Goal: Information Seeking & Learning: Learn about a topic

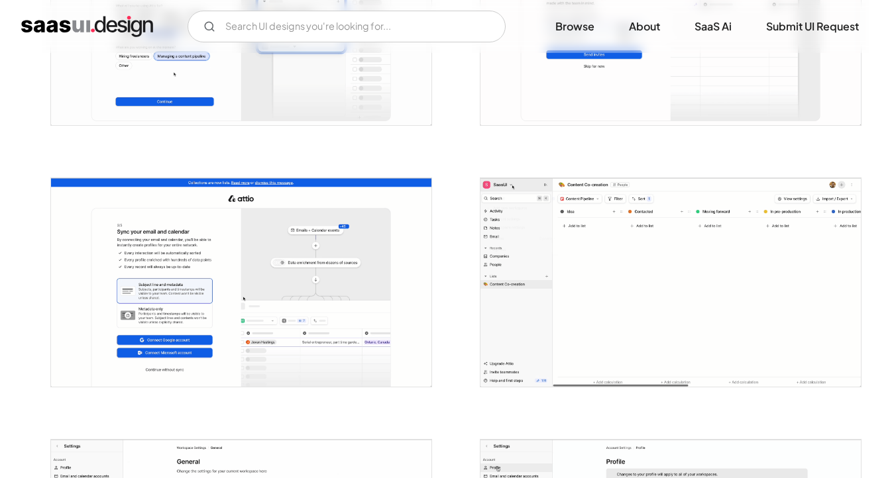
scroll to position [815, 0]
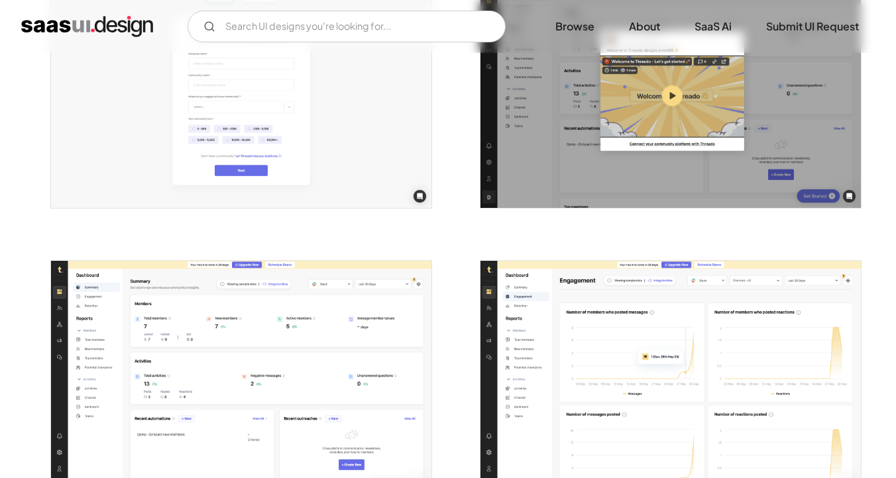
scroll to position [1014, 0]
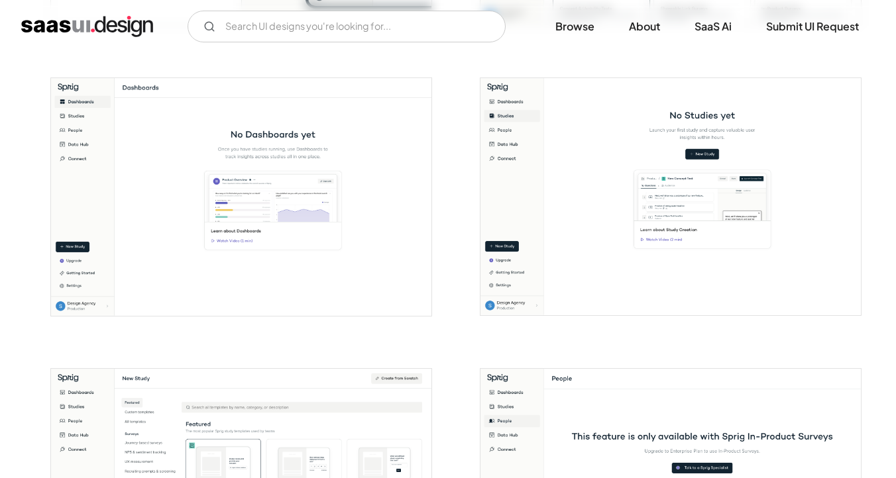
scroll to position [1125, 0]
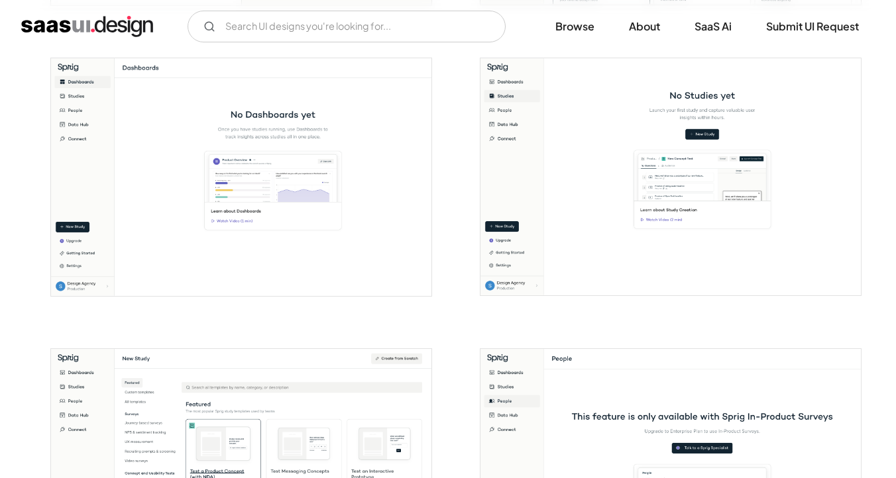
click at [333, 244] on img "open lightbox" at bounding box center [241, 177] width 380 height 238
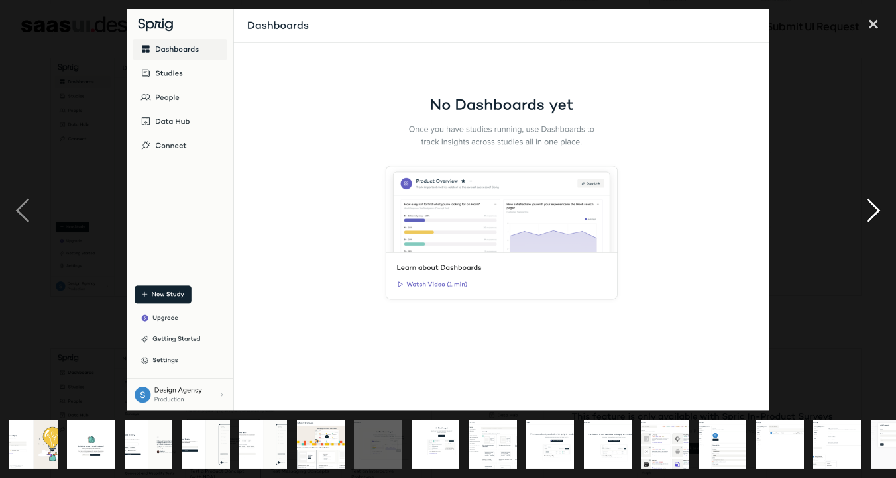
click at [873, 217] on div "next image" at bounding box center [873, 209] width 45 height 401
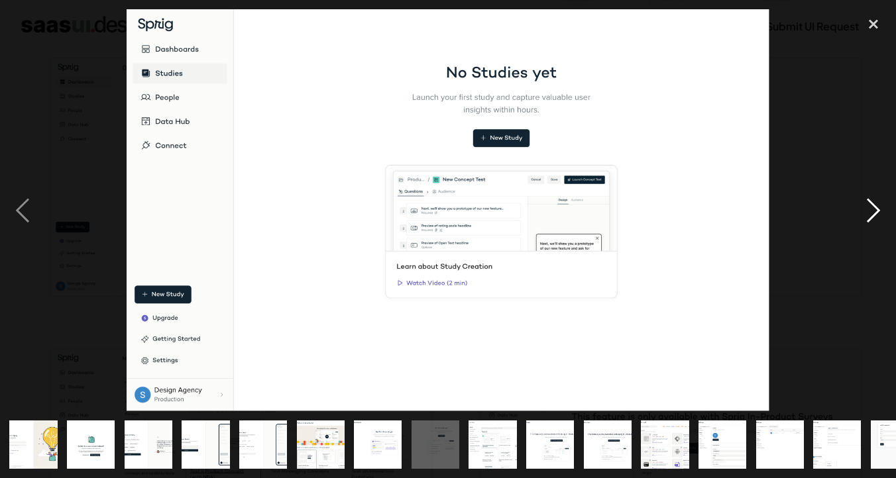
click at [877, 209] on div "next image" at bounding box center [873, 209] width 45 height 401
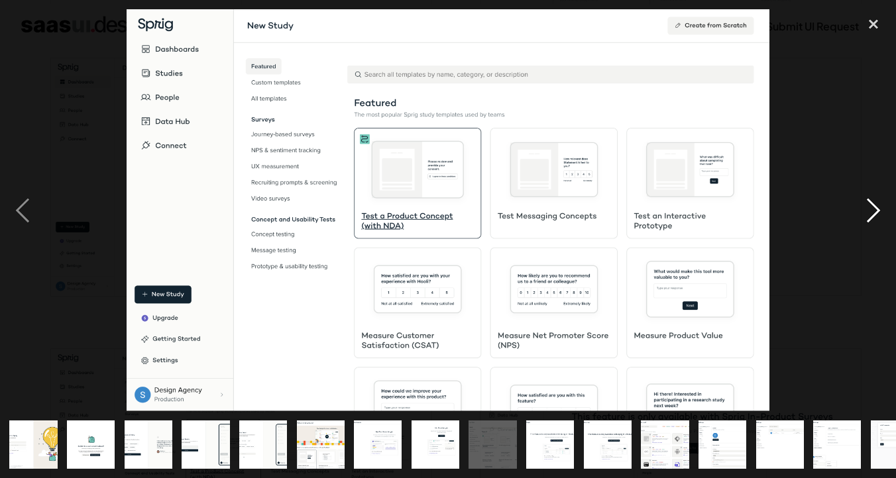
click at [877, 209] on div "next image" at bounding box center [873, 209] width 45 height 401
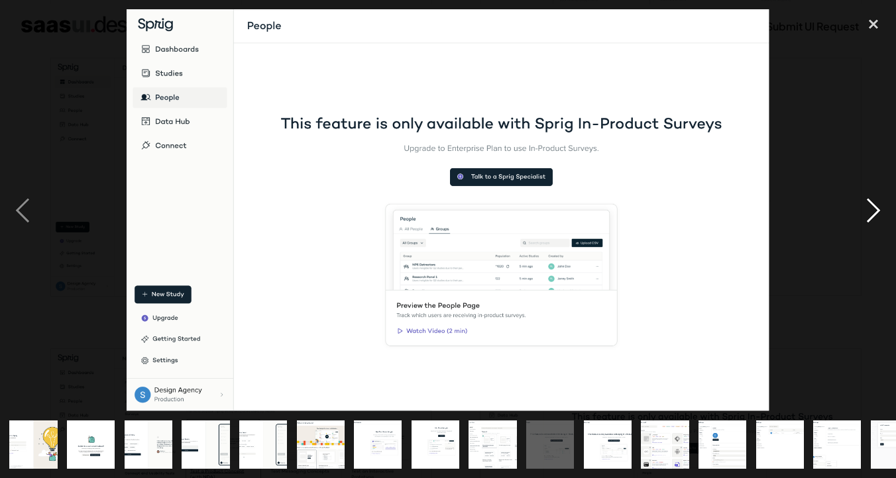
click at [861, 210] on div "next image" at bounding box center [873, 209] width 45 height 401
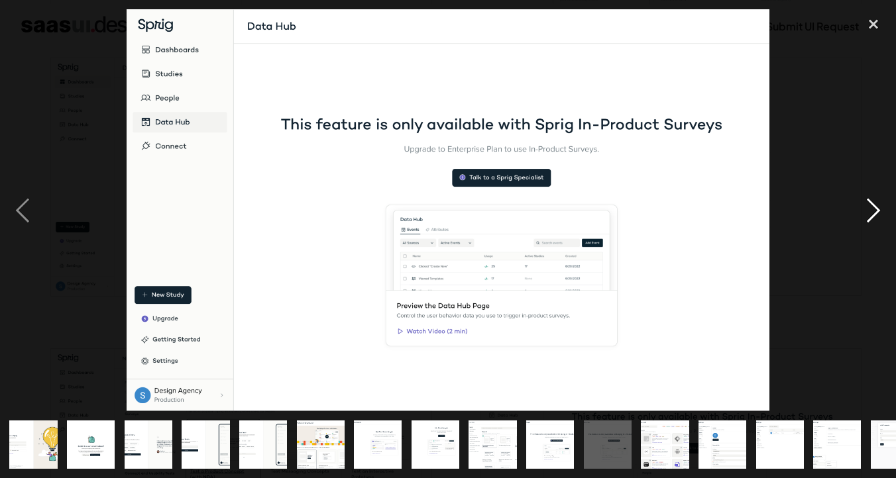
click at [861, 209] on div "next image" at bounding box center [873, 209] width 45 height 401
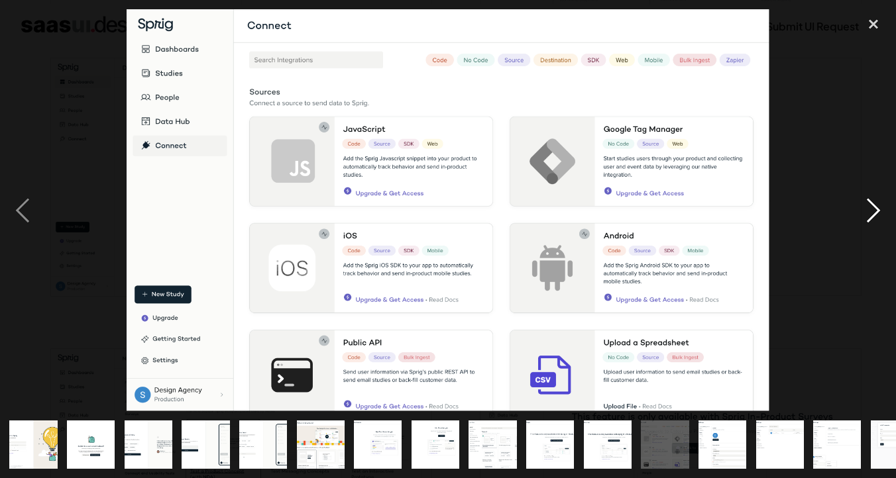
click at [861, 209] on div "next image" at bounding box center [873, 209] width 45 height 401
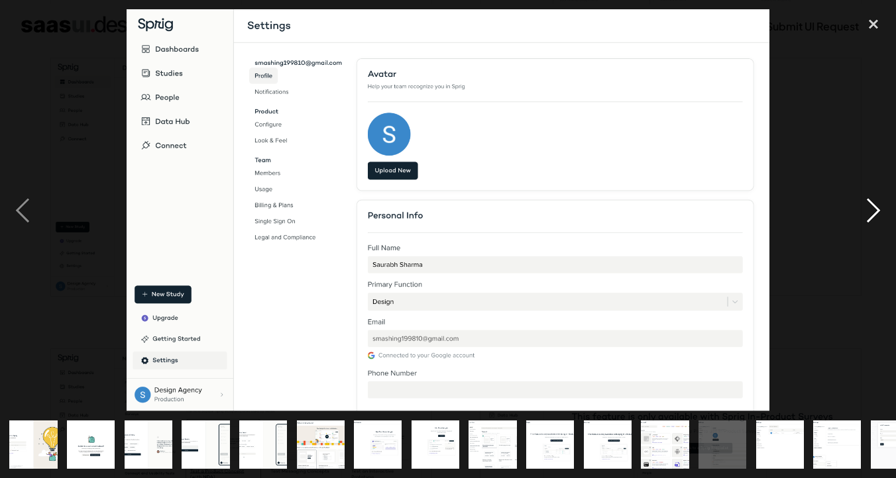
click at [864, 211] on div "next image" at bounding box center [873, 209] width 45 height 401
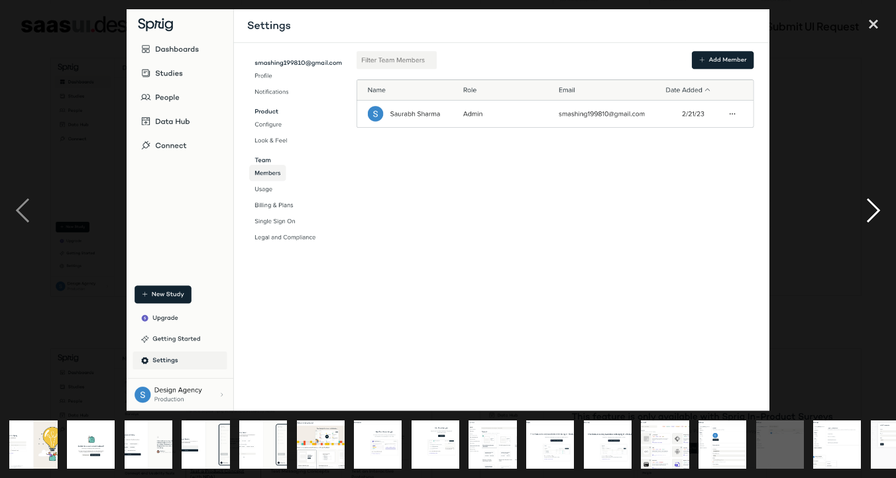
click at [864, 211] on div "next image" at bounding box center [873, 209] width 45 height 401
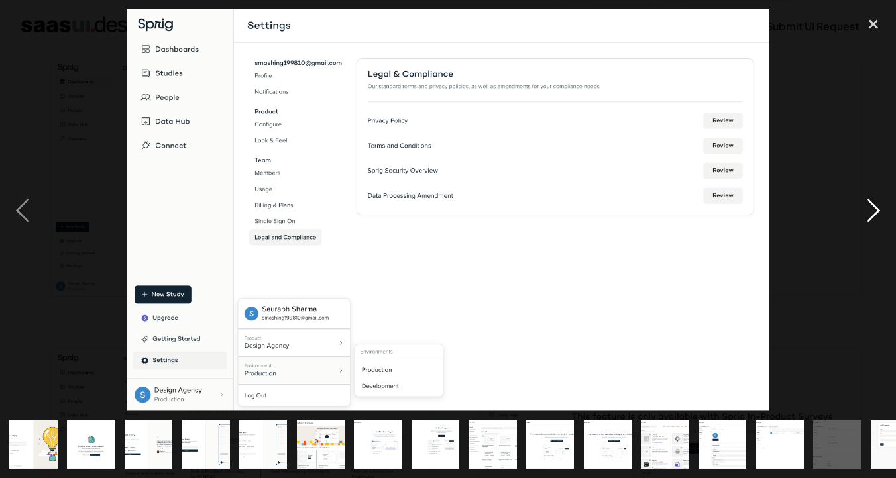
click at [864, 210] on div "next image" at bounding box center [873, 209] width 45 height 401
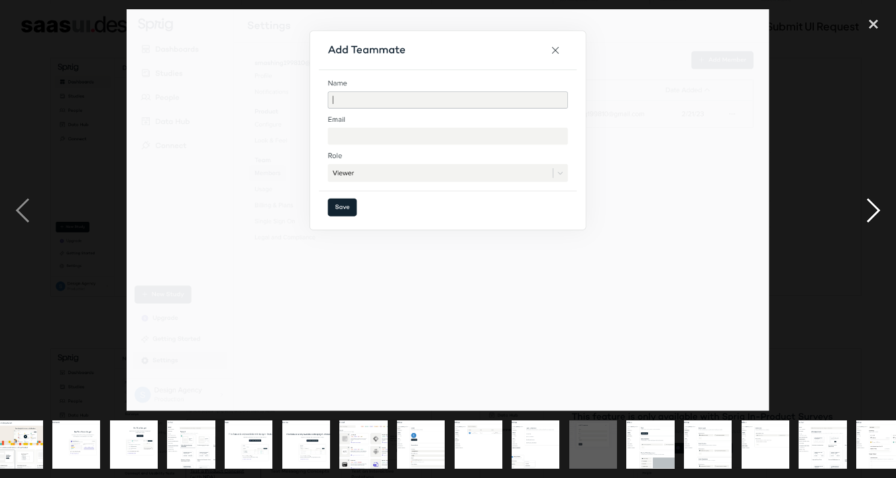
scroll to position [0, 319]
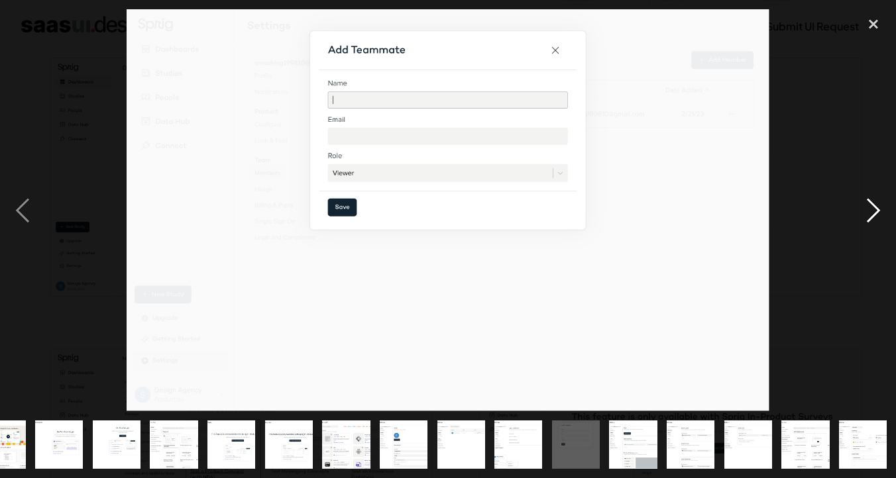
click at [864, 210] on div "next image" at bounding box center [873, 209] width 45 height 401
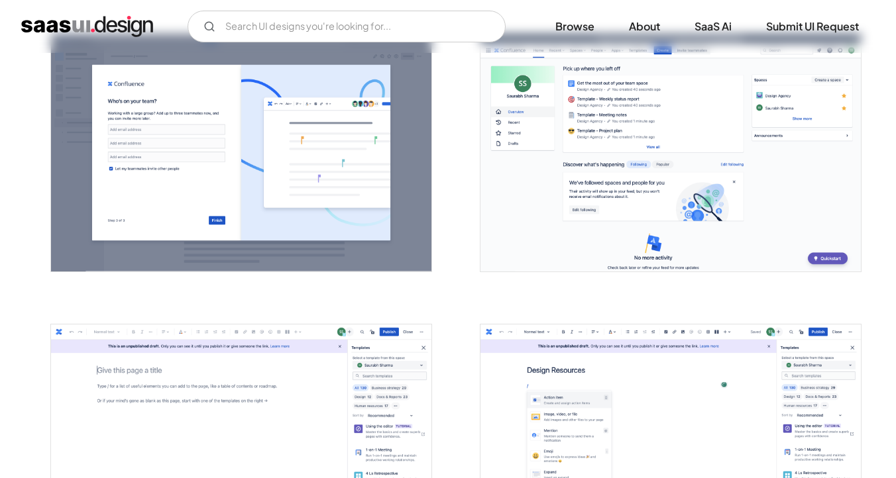
scroll to position [1442, 0]
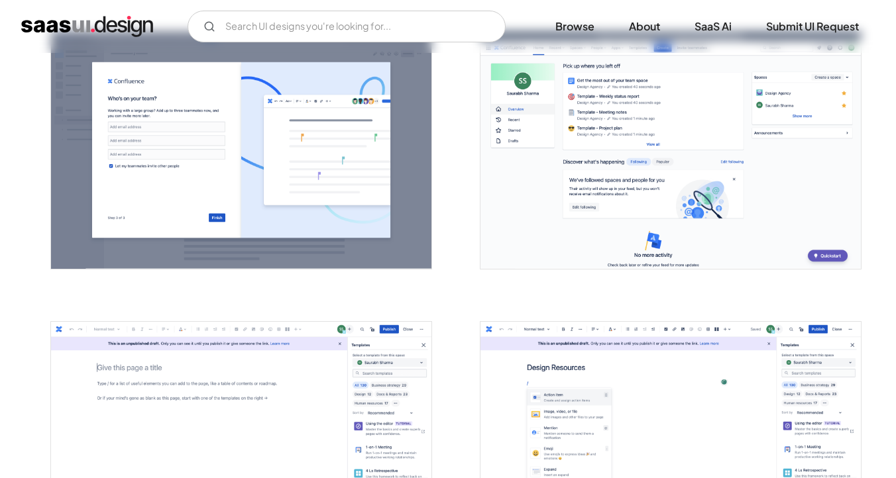
click at [561, 164] on img "open lightbox" at bounding box center [670, 150] width 380 height 238
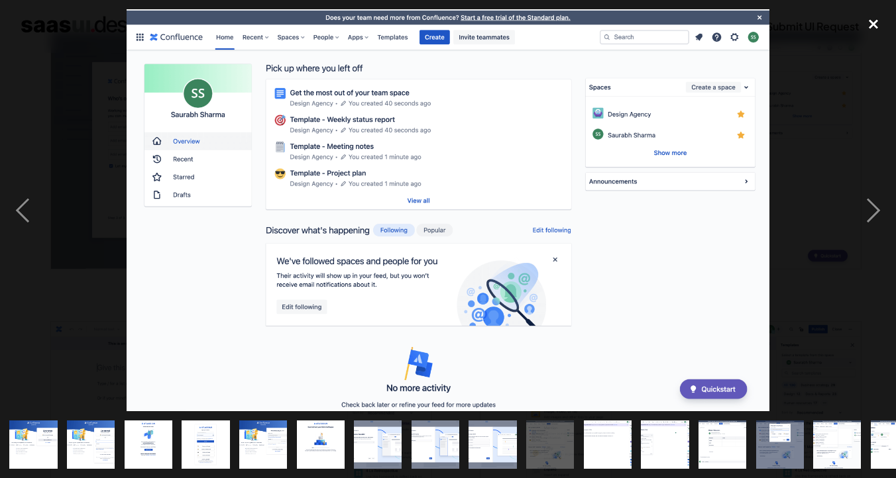
click at [873, 17] on div "close lightbox" at bounding box center [873, 23] width 45 height 29
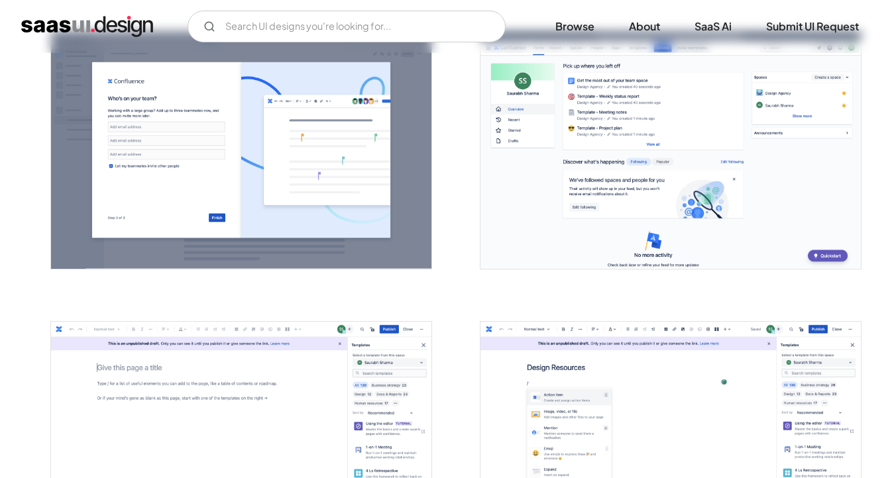
click at [298, 134] on img "open lightbox" at bounding box center [241, 150] width 380 height 238
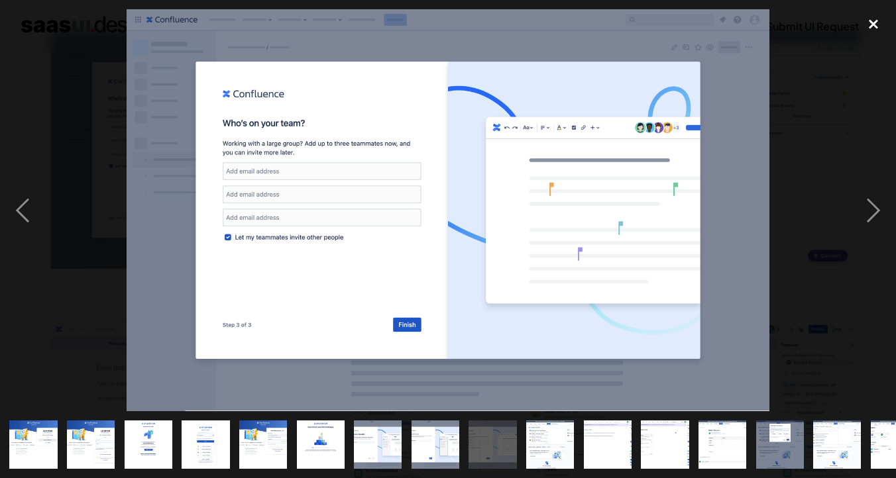
click at [875, 23] on div "close lightbox" at bounding box center [873, 23] width 45 height 29
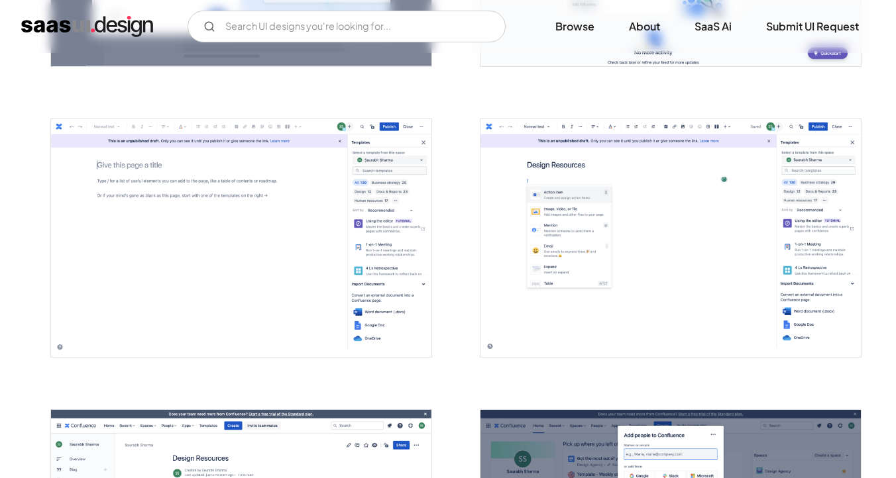
scroll to position [1642, 0]
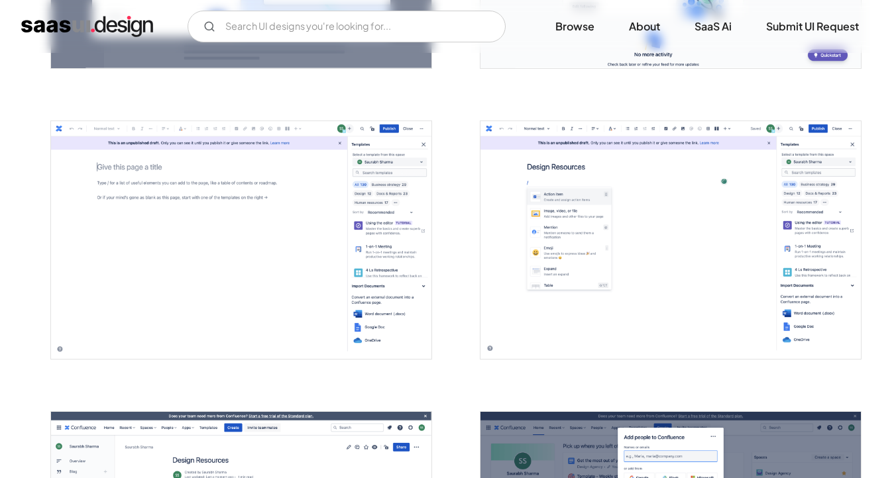
click at [593, 286] on img "open lightbox" at bounding box center [670, 240] width 380 height 238
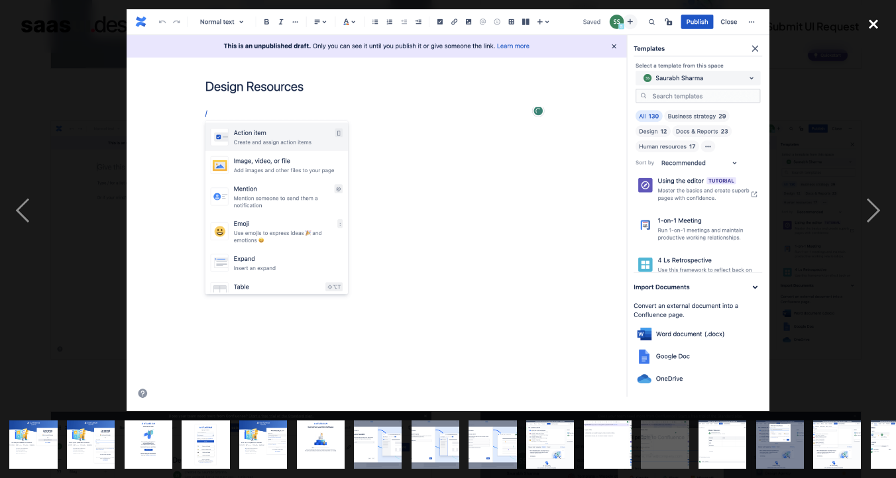
click at [876, 22] on div "close lightbox" at bounding box center [873, 23] width 45 height 29
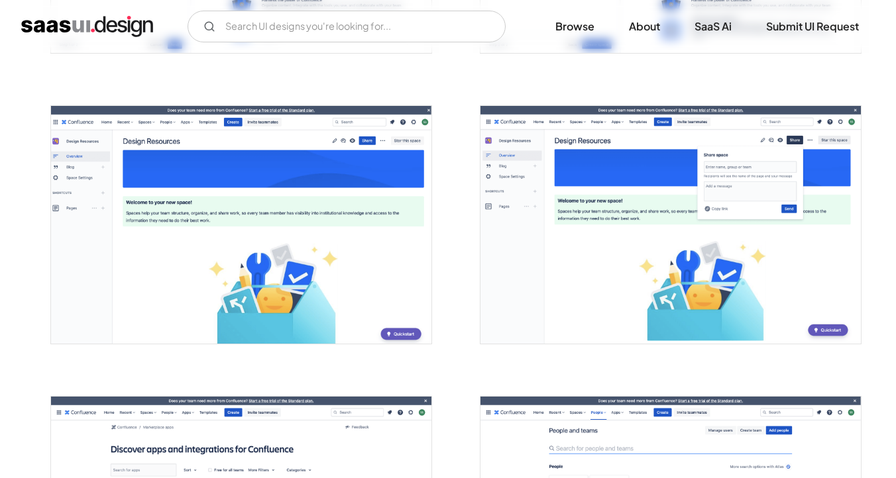
scroll to position [2824, 0]
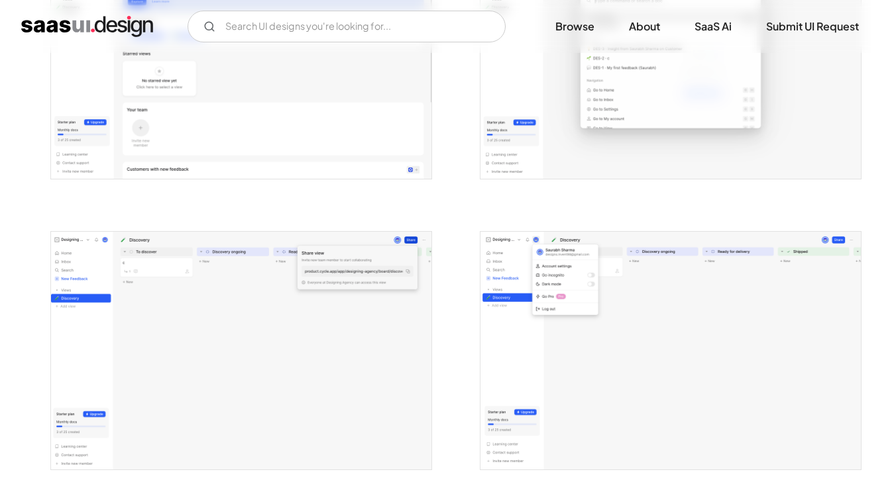
scroll to position [2696, 0]
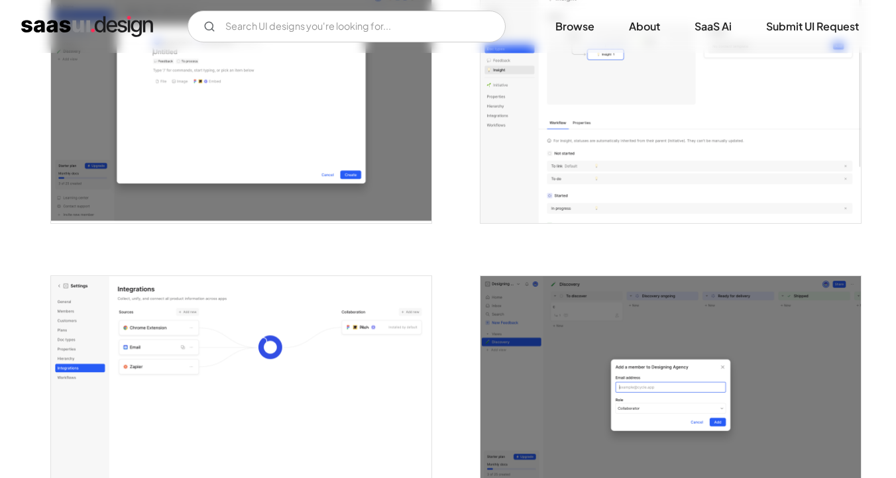
scroll to position [3238, 0]
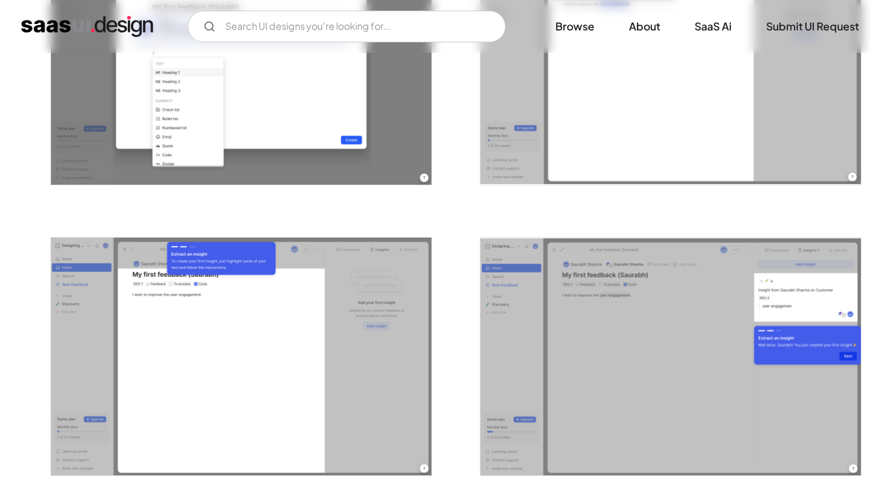
scroll to position [1807, 0]
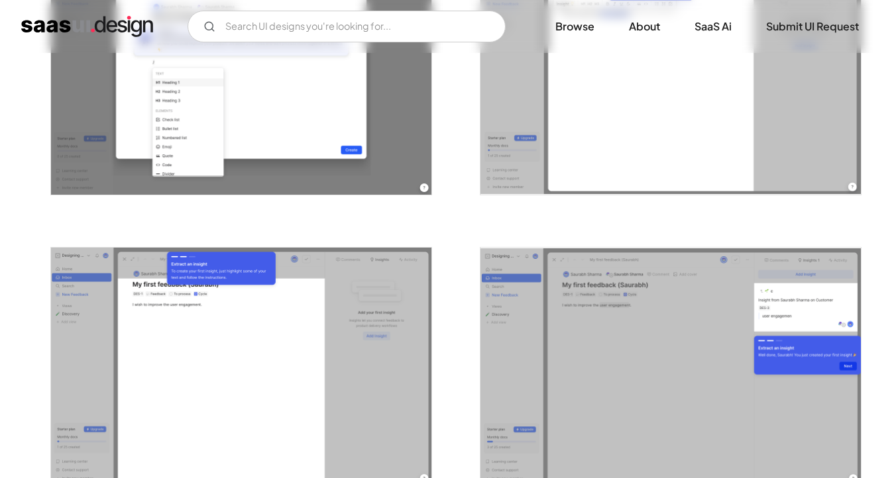
click at [452, 295] on div at bounding box center [447, 213] width 795 height 3488
click at [462, 195] on div at bounding box center [447, 213] width 795 height 3488
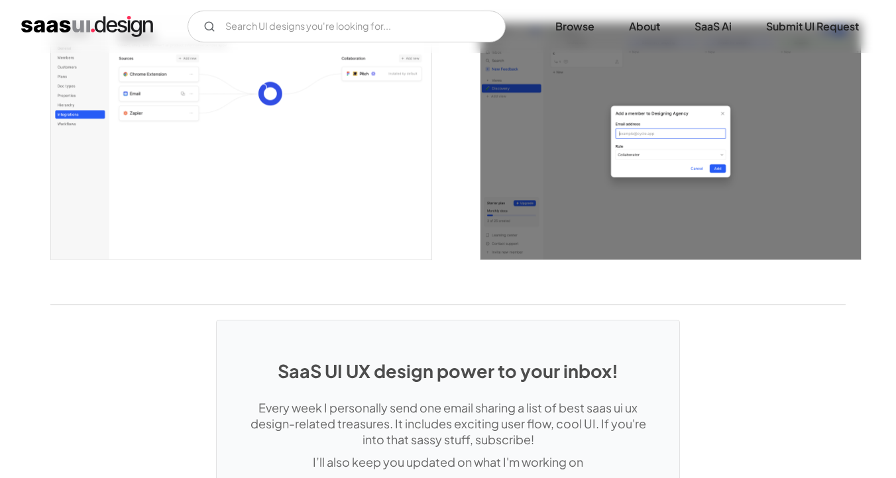
scroll to position [3745, 0]
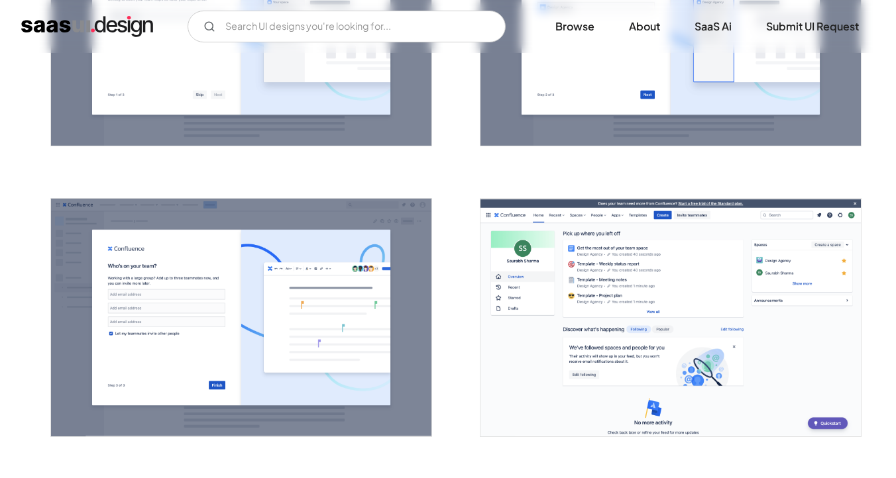
scroll to position [1255, 0]
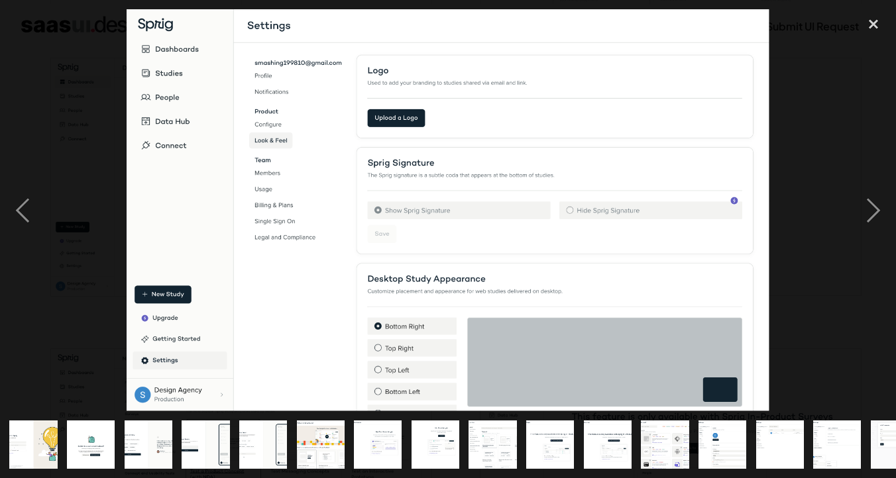
scroll to position [0, 319]
